Goal: Check status: Check status

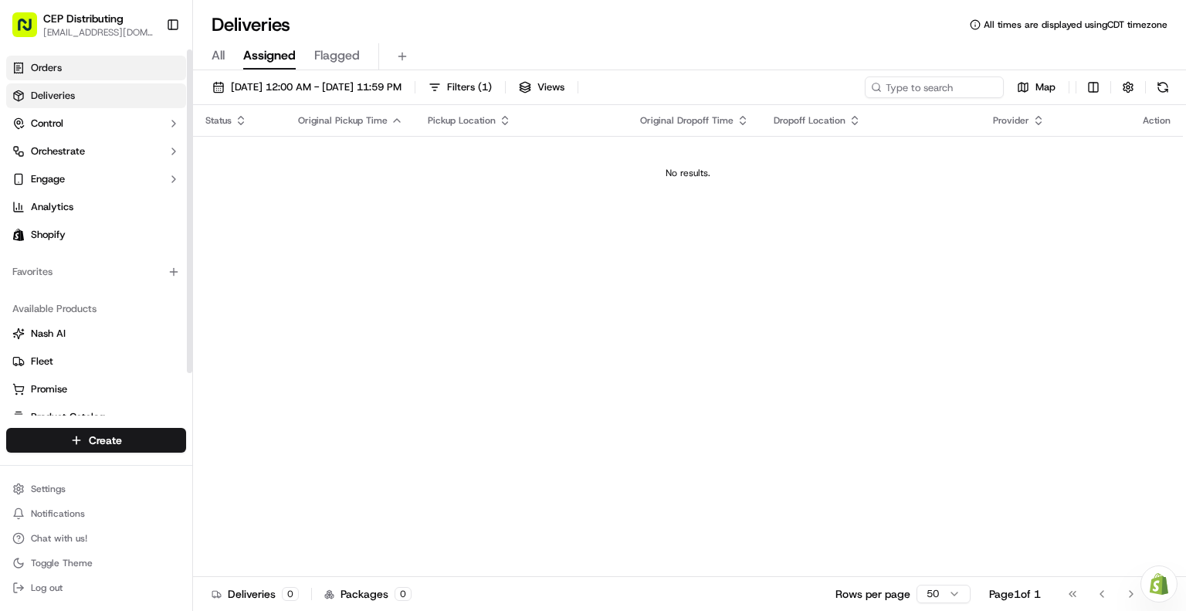
click at [42, 66] on span "Orders" at bounding box center [46, 68] width 31 height 14
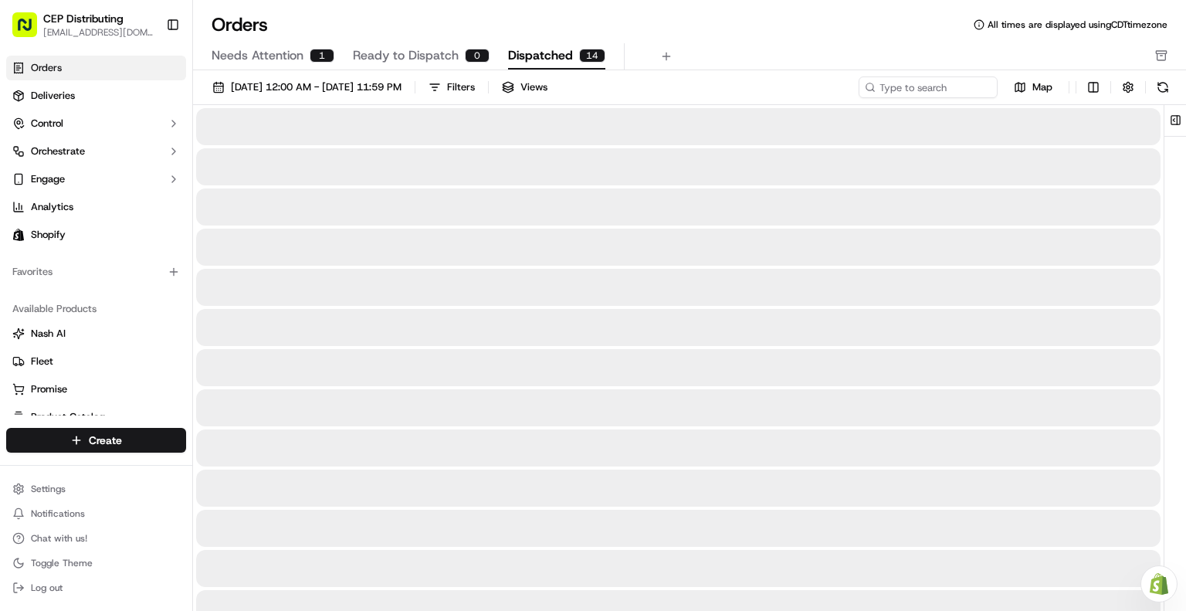
click at [556, 56] on span "Dispatched" at bounding box center [540, 55] width 65 height 19
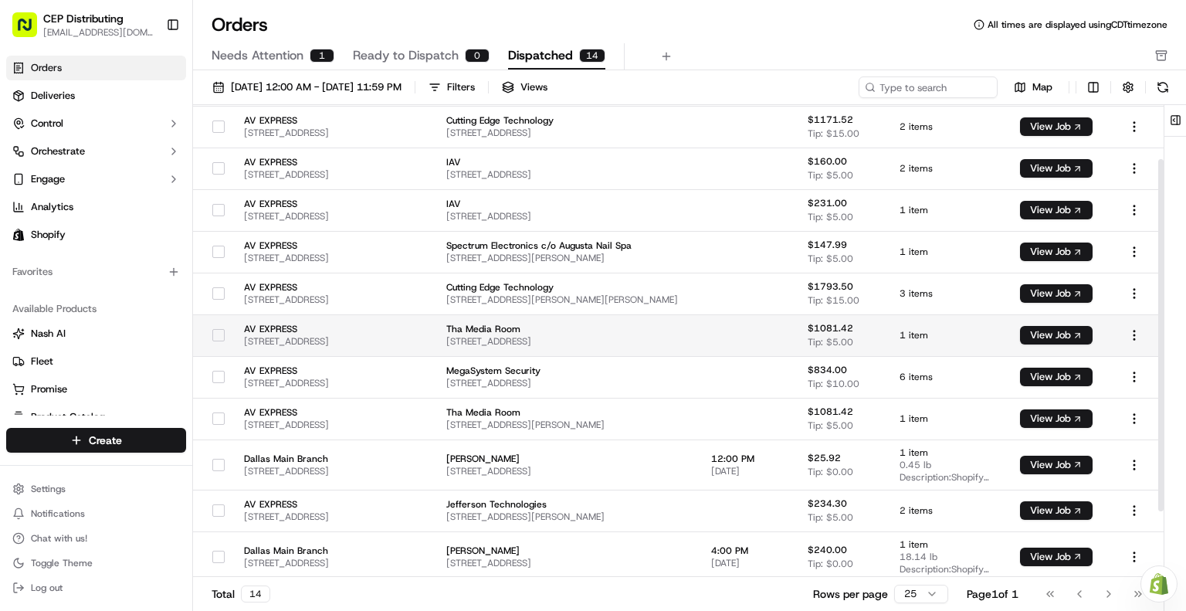
scroll to position [159, 0]
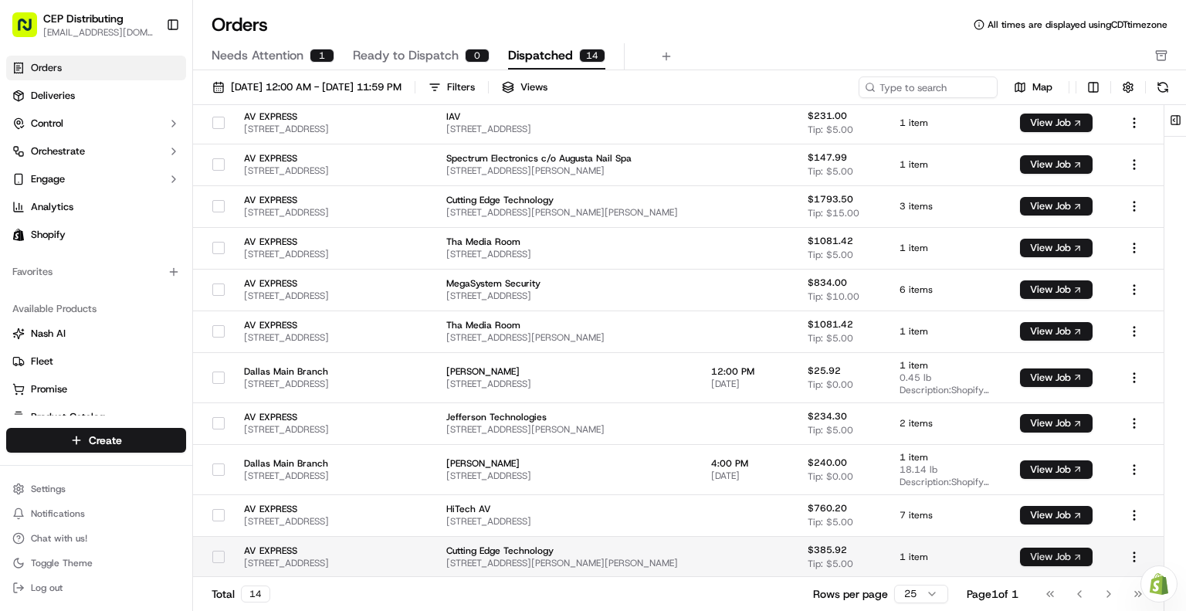
click at [1093, 552] on button "View Job" at bounding box center [1056, 557] width 73 height 19
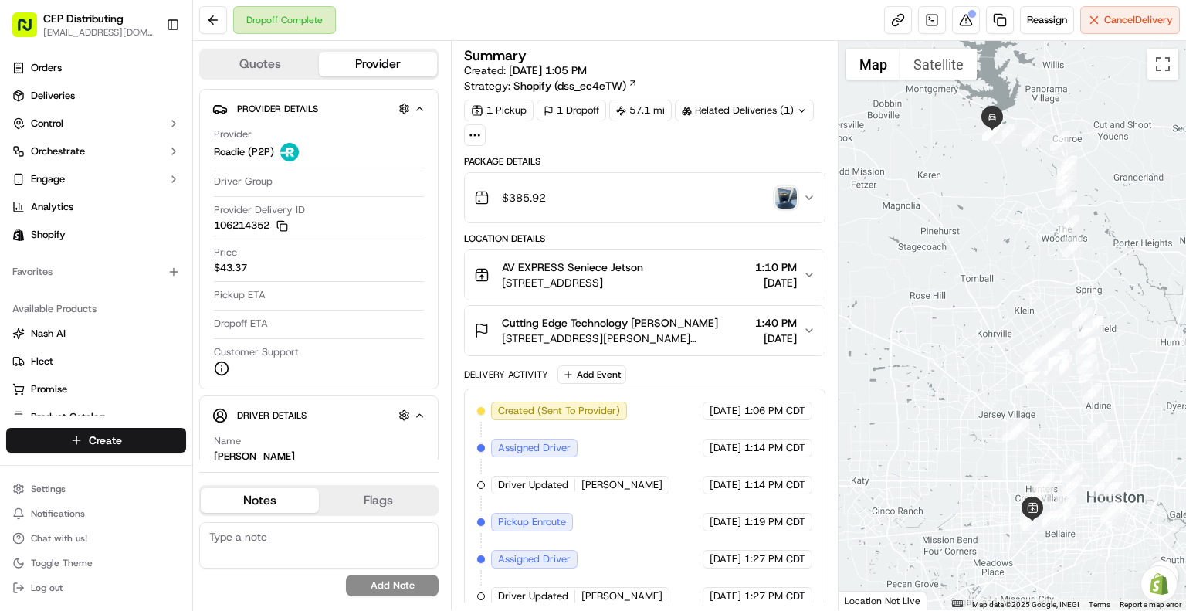
click at [778, 197] on img "button" at bounding box center [786, 198] width 22 height 22
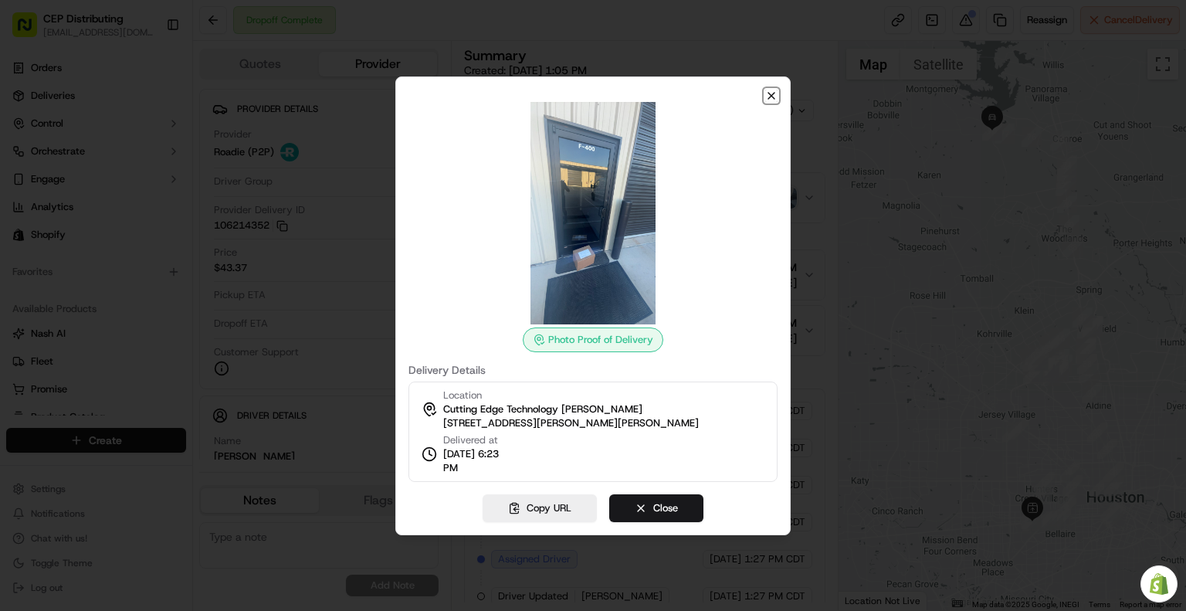
click at [774, 98] on icon "button" at bounding box center [771, 96] width 6 height 6
